Goal: Consume media (video, audio)

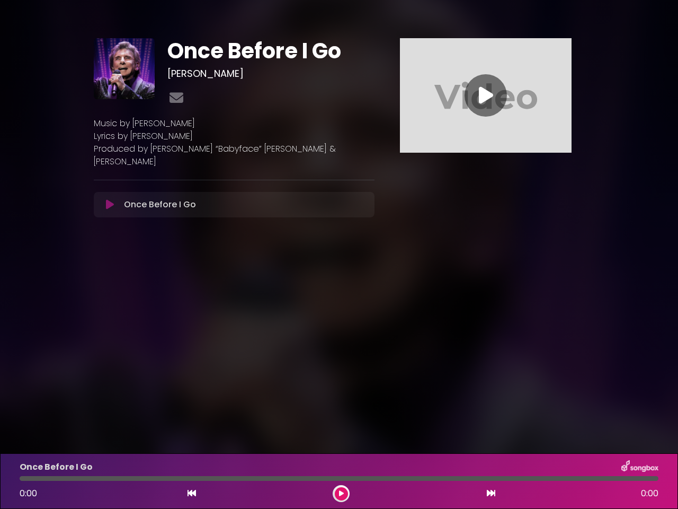
click at [339, 254] on body "× Once Before I Go [PERSON_NAME]" at bounding box center [339, 254] width 678 height 509
click at [110, 199] on icon at bounding box center [110, 204] width 8 height 11
click at [486, 95] on icon at bounding box center [486, 95] width 14 height 19
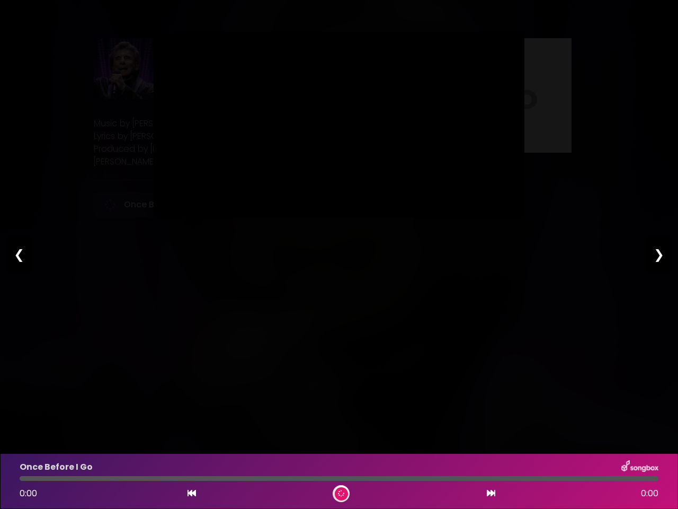
click at [192, 493] on icon at bounding box center [192, 492] width 8 height 8
click at [491, 493] on icon at bounding box center [491, 492] width 8 height 8
